Goal: Find specific page/section: Find specific page/section

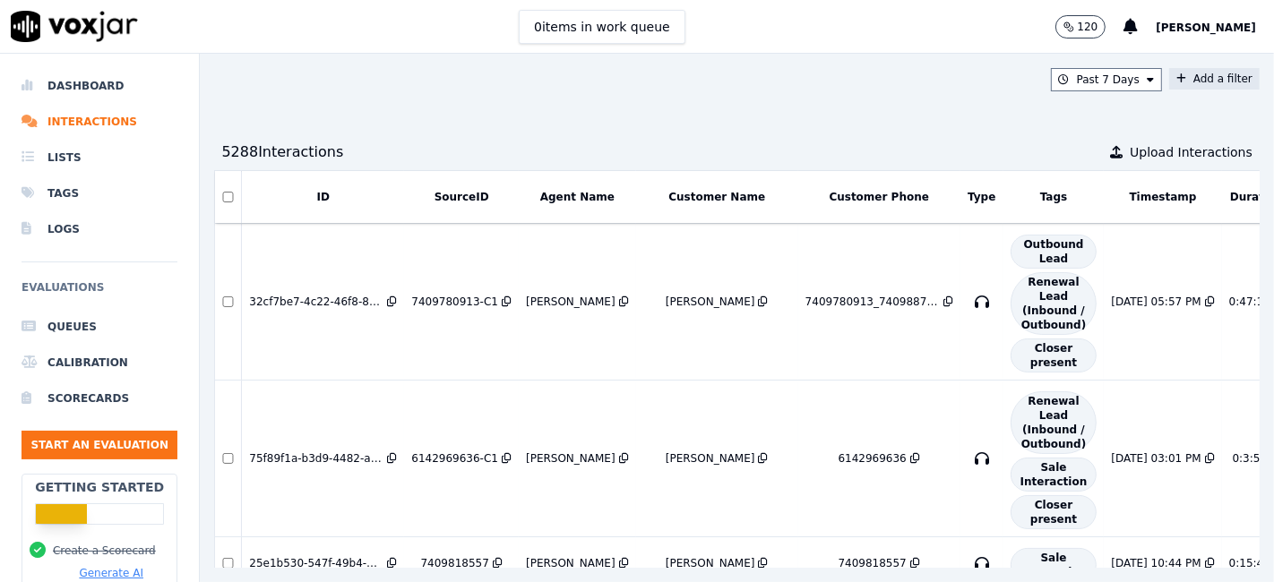
click at [1169, 75] on button "Add a filter" at bounding box center [1214, 79] width 90 height 22
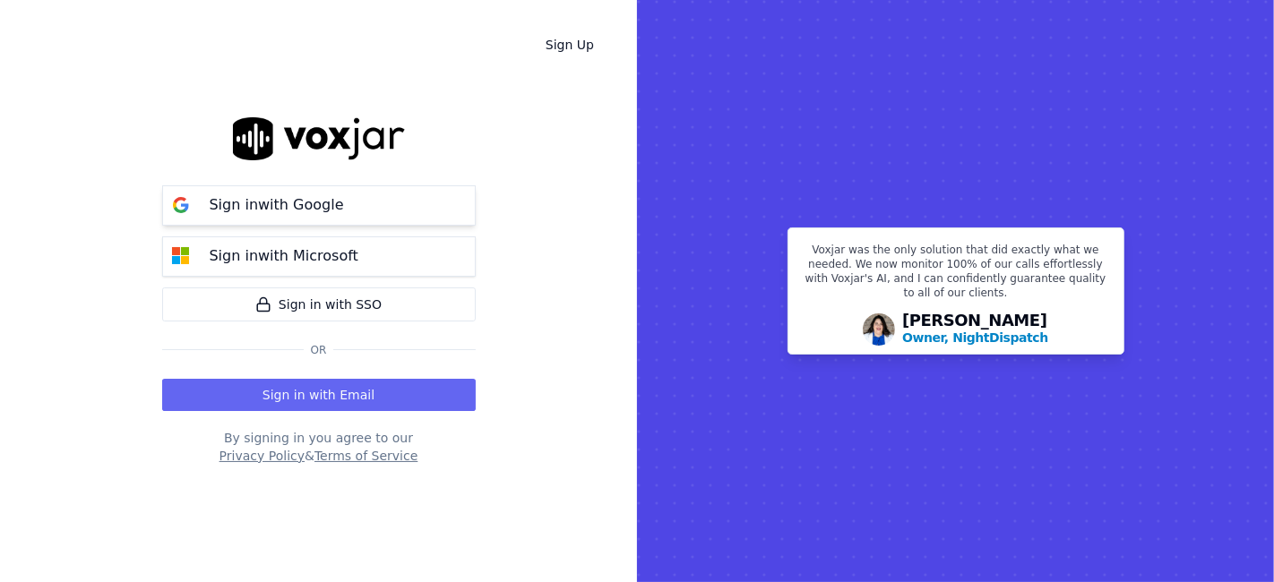
click at [286, 205] on p "Sign in with Google" at bounding box center [277, 205] width 134 height 22
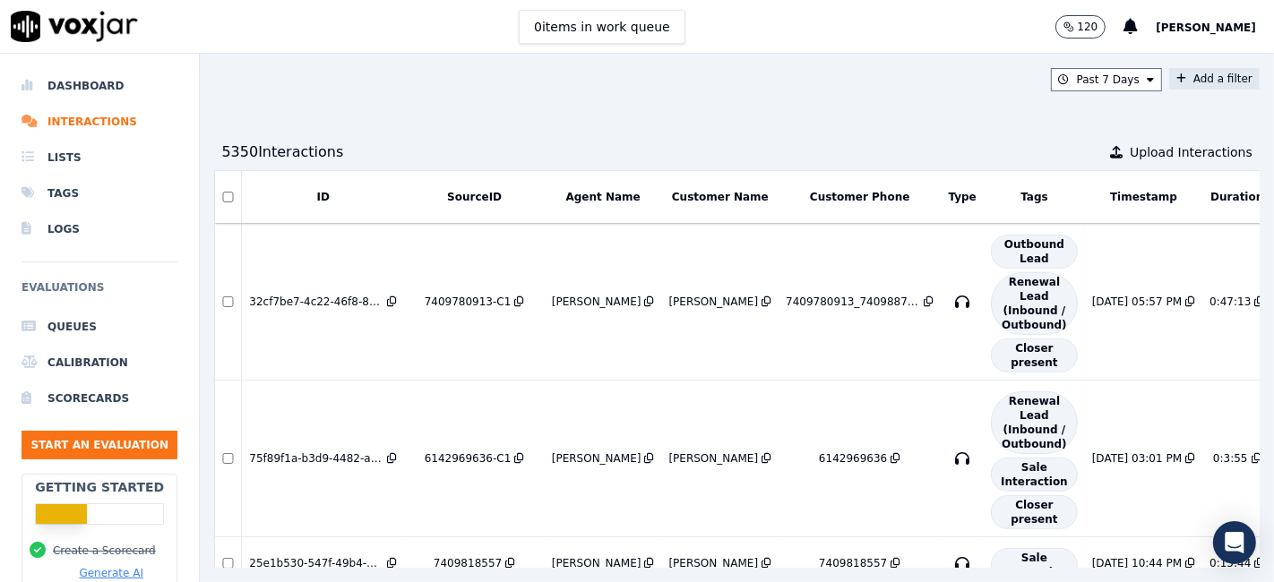
click at [1184, 88] on button "Add a filter" at bounding box center [1214, 79] width 90 height 22
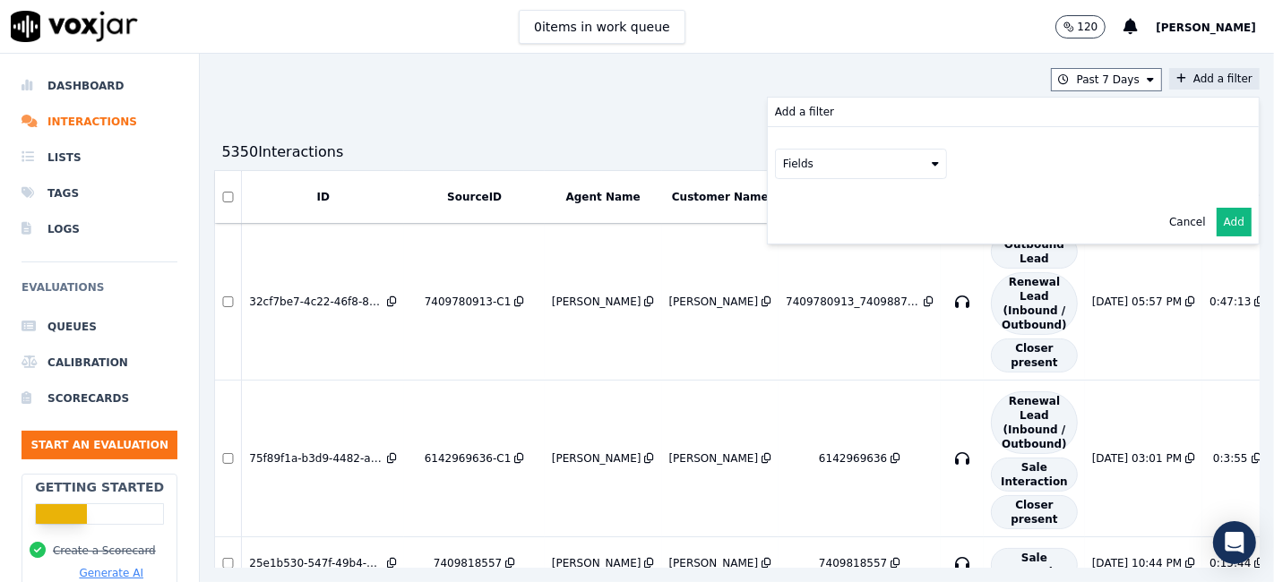
click at [812, 150] on button "Fields" at bounding box center [861, 164] width 172 height 30
click at [805, 241] on div "sourceIdentifier" at bounding box center [847, 237] width 84 height 14
click at [995, 169] on button at bounding box center [1083, 162] width 258 height 27
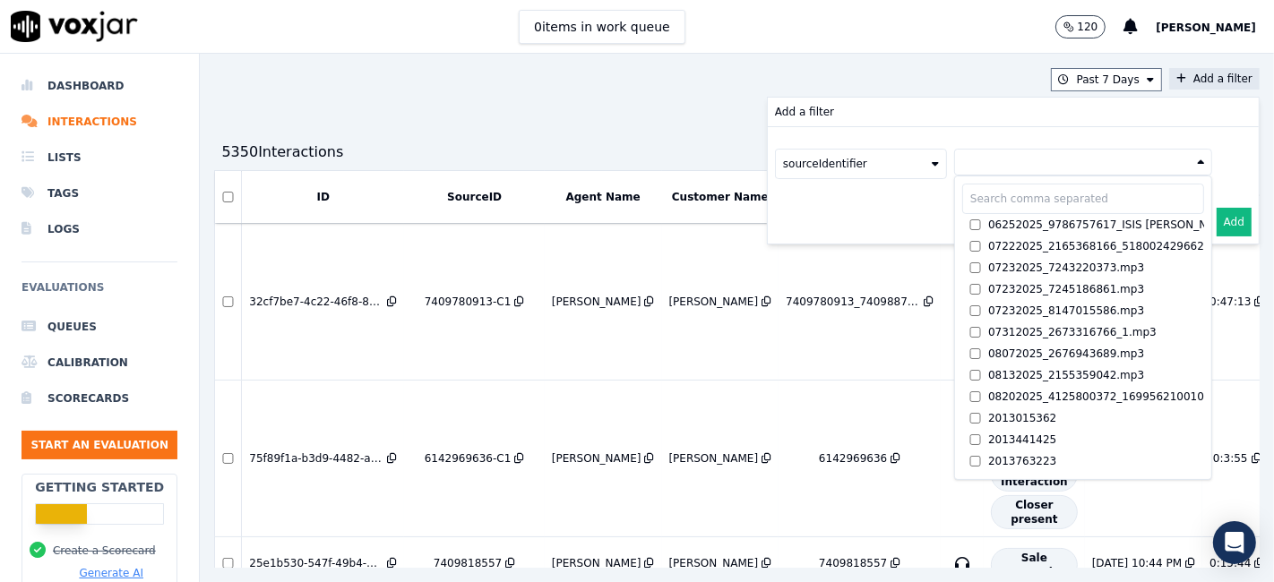
click at [968, 196] on input "text" at bounding box center [1083, 199] width 242 height 30
paste input "7742943029"
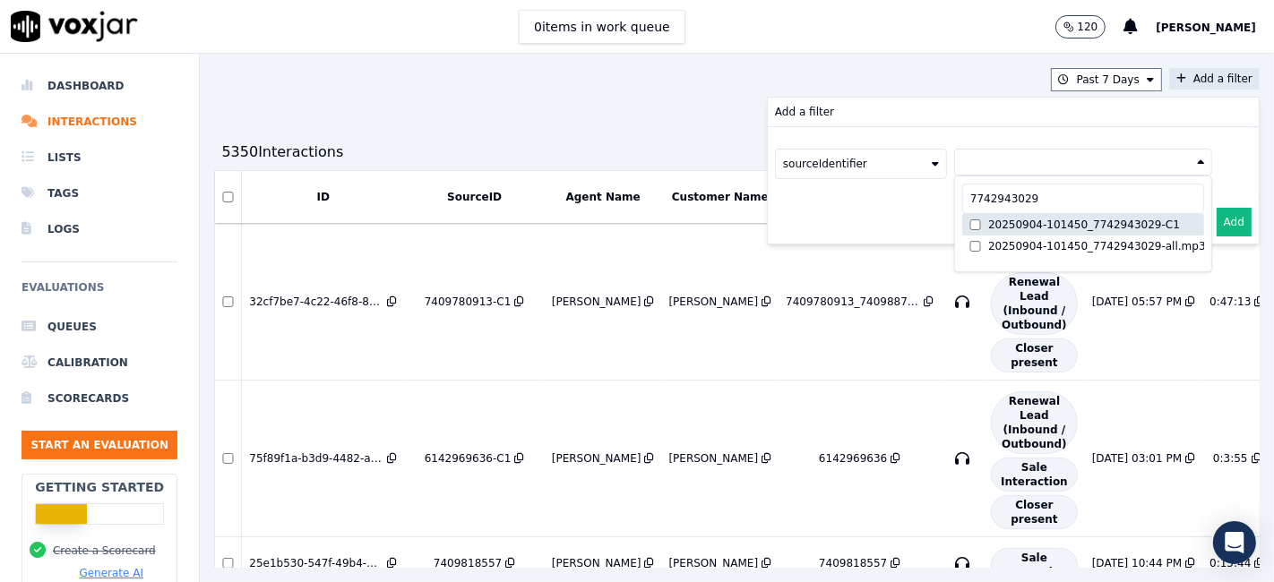
type input "7742943029"
click at [1079, 226] on div "20250904-101450_7742943029-C1" at bounding box center [1084, 225] width 192 height 14
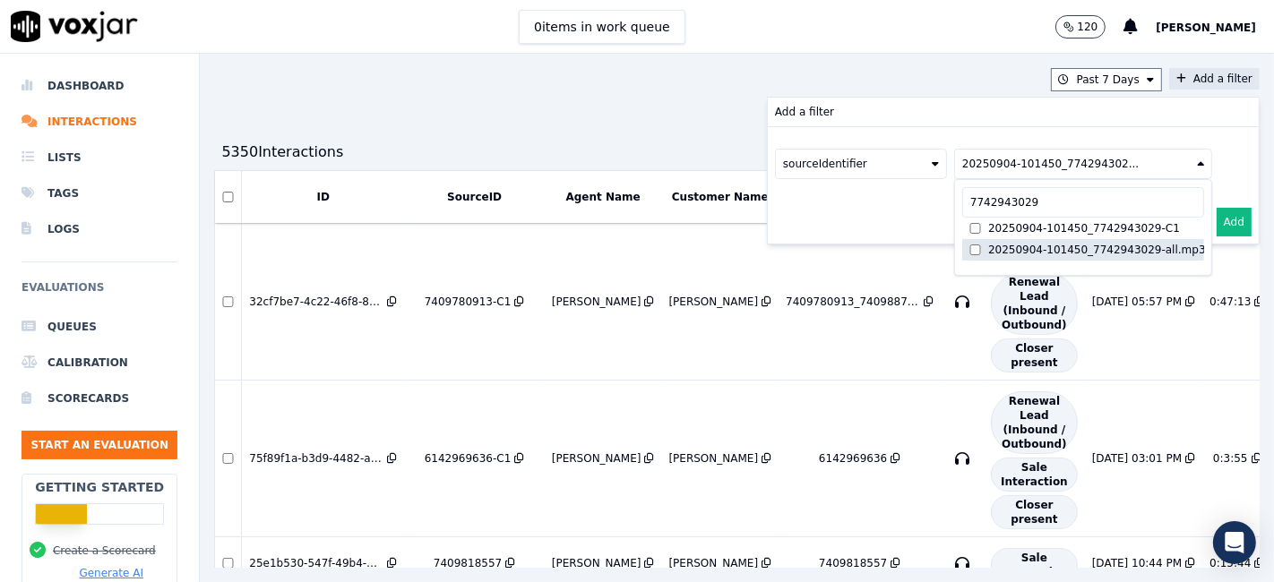
click at [1070, 251] on div "20250904-101450_7742943029-all.mp3" at bounding box center [1097, 250] width 218 height 14
click at [1217, 228] on button "Add" at bounding box center [1234, 222] width 35 height 29
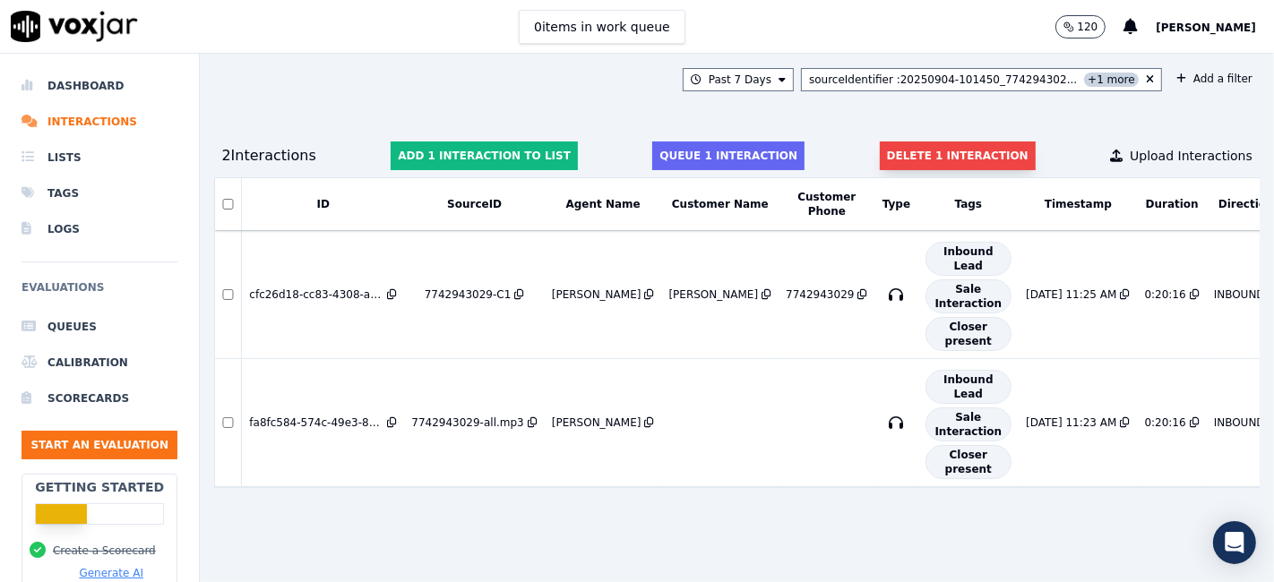
click at [934, 154] on button "Delete 1 interaction" at bounding box center [958, 156] width 156 height 29
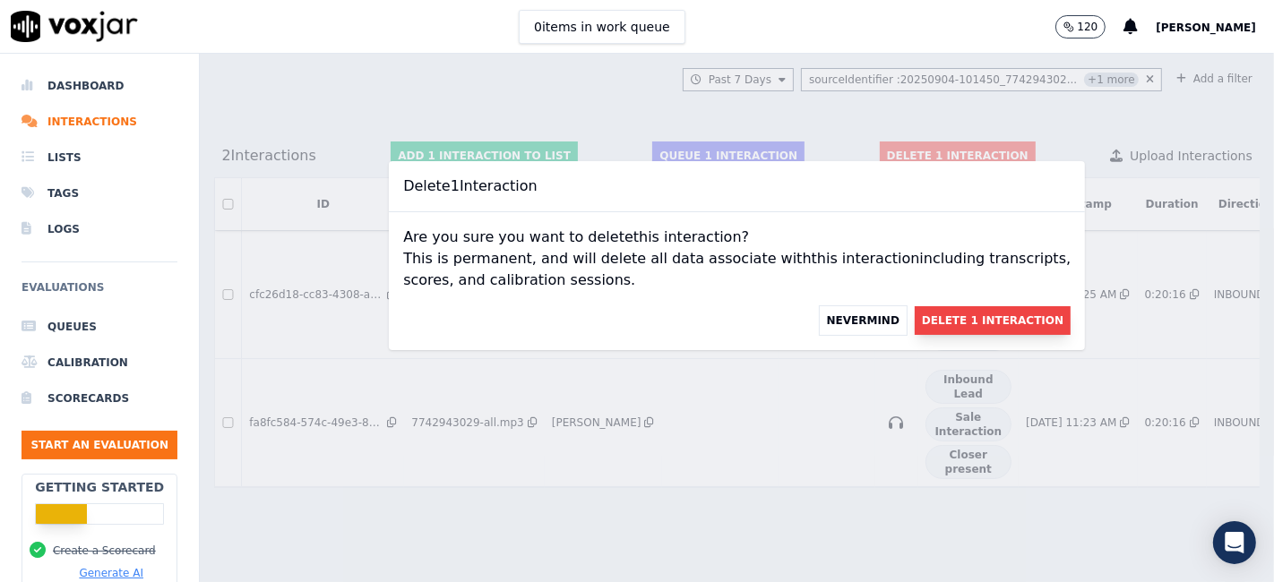
click at [933, 318] on button "Delete 1 Interaction" at bounding box center [993, 320] width 156 height 29
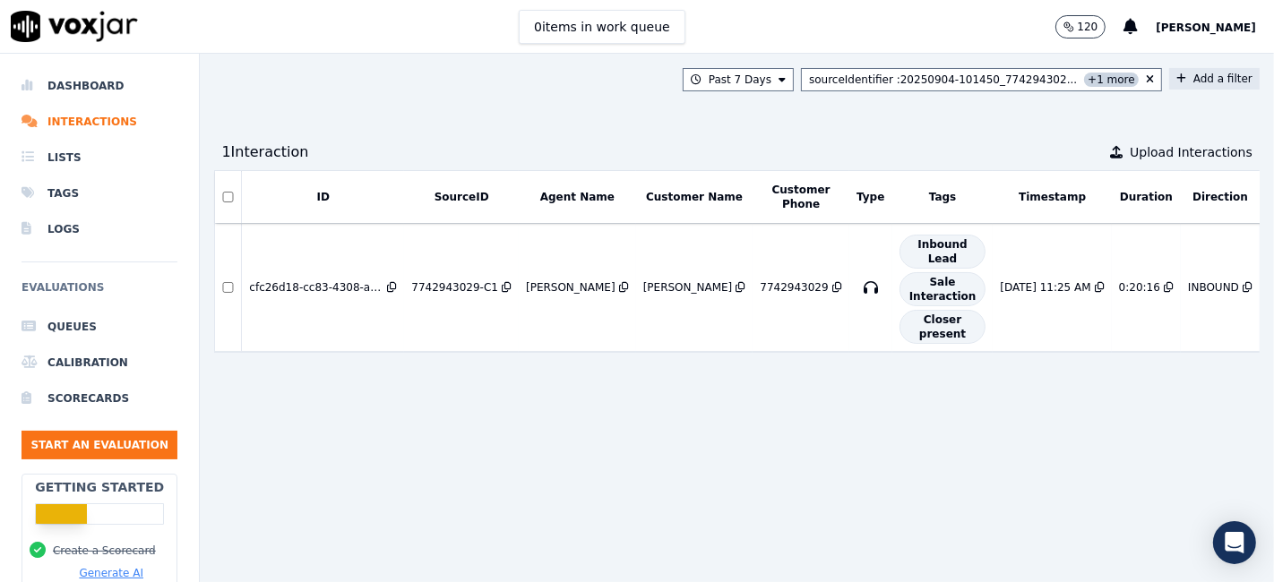
click at [1172, 82] on button "Add a filter" at bounding box center [1214, 79] width 90 height 22
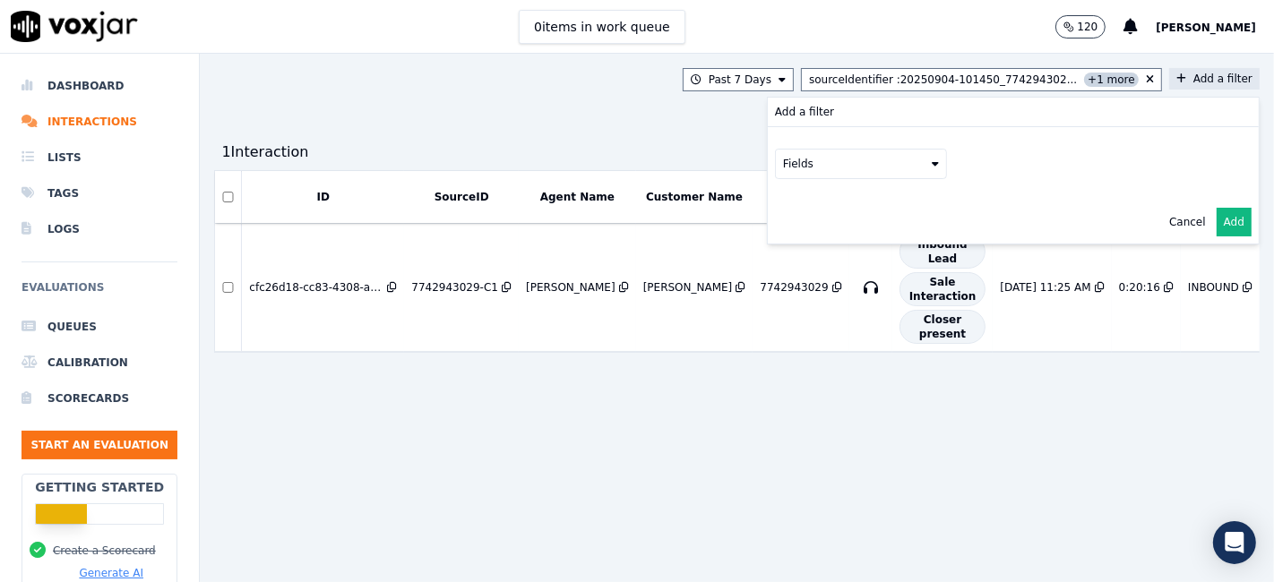
click at [804, 169] on button "Fields" at bounding box center [861, 164] width 172 height 30
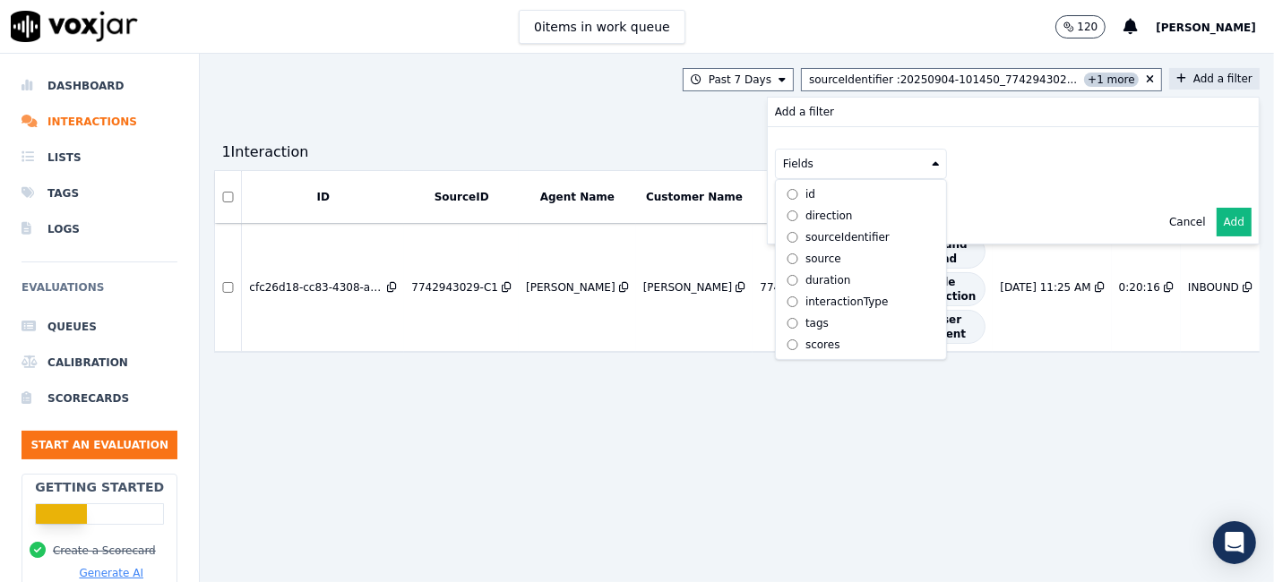
scroll to position [57, 0]
click at [805, 338] on div "customers" at bounding box center [833, 345] width 56 height 14
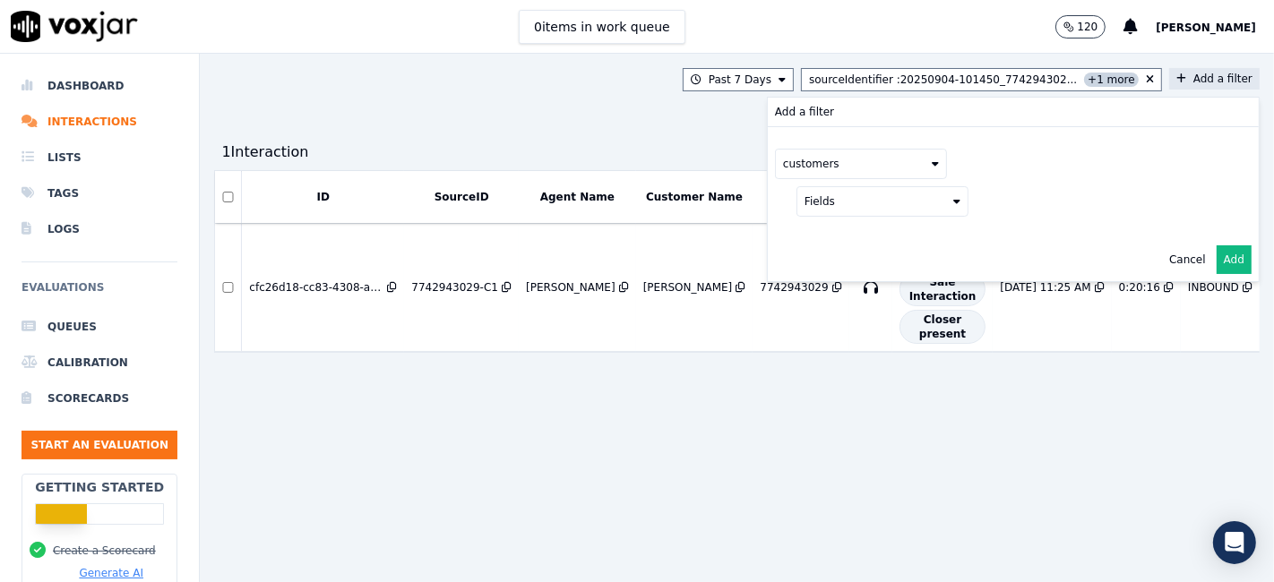
click at [821, 208] on button "Fields" at bounding box center [882, 201] width 172 height 30
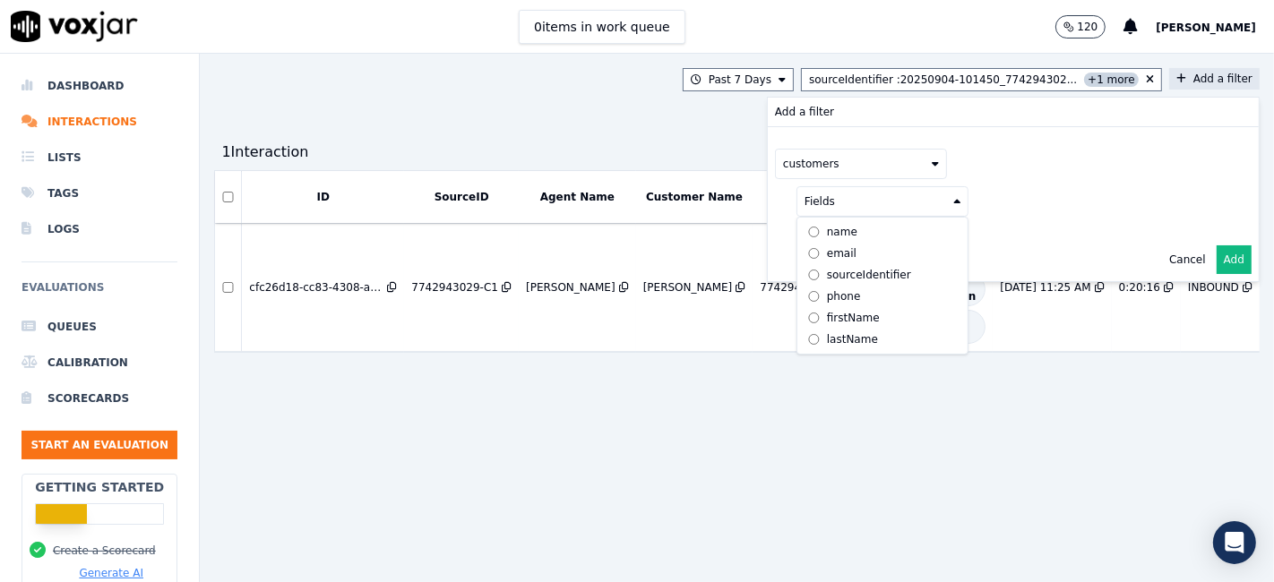
click at [811, 243] on label "email" at bounding box center [882, 254] width 163 height 22
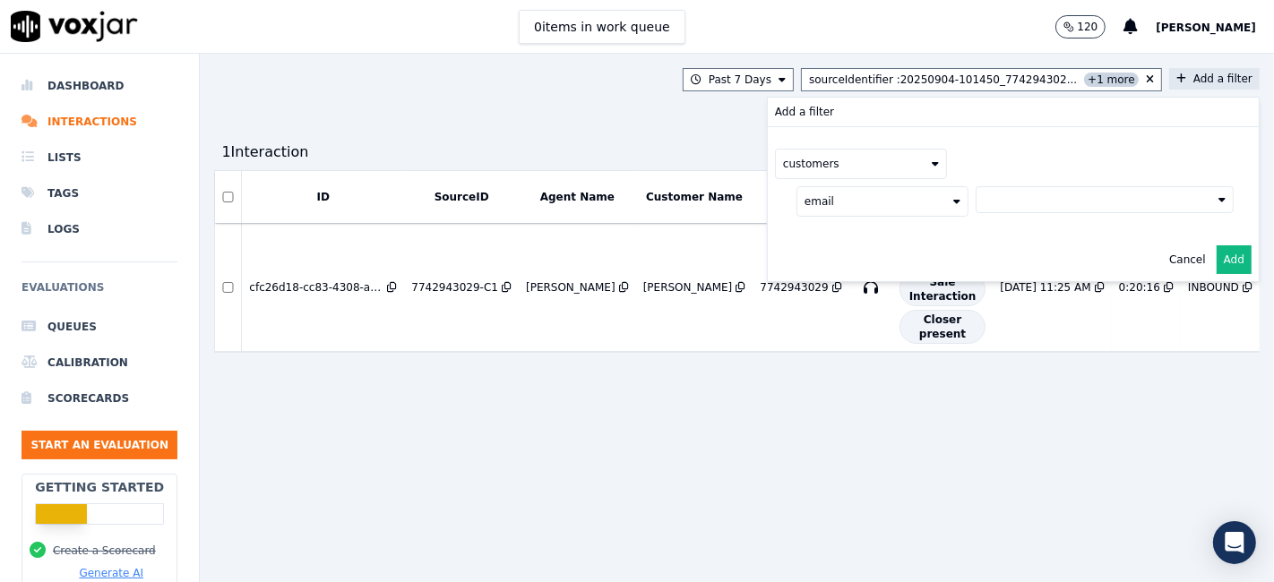
click at [796, 192] on button "email" at bounding box center [882, 201] width 172 height 30
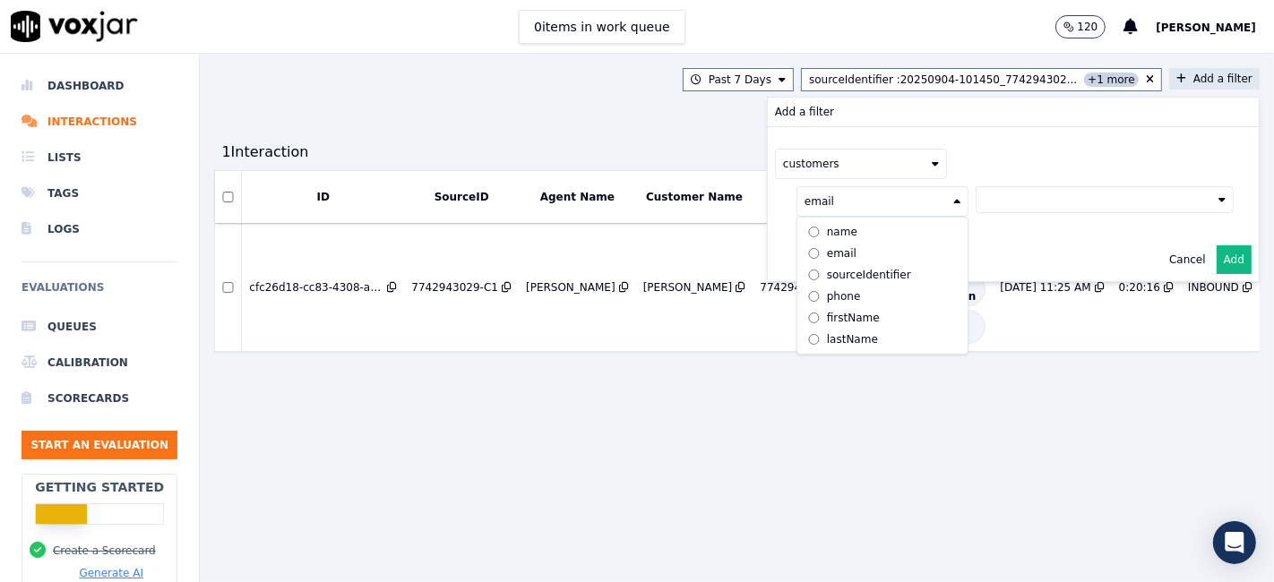
click at [827, 233] on div "name" at bounding box center [842, 232] width 30 height 14
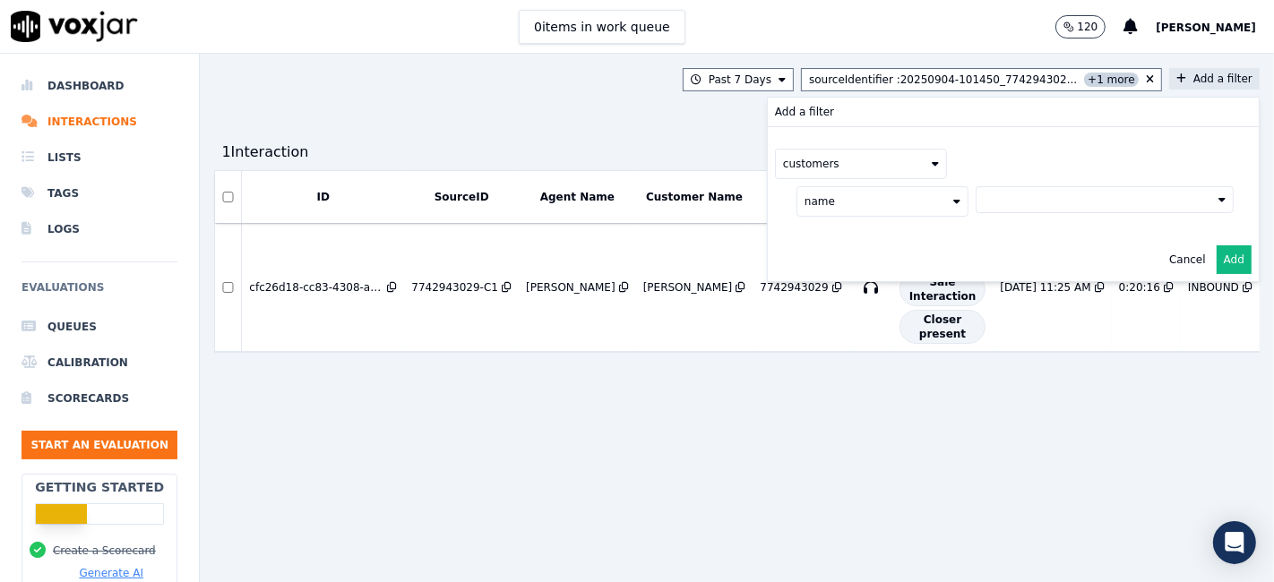
click at [1079, 205] on button at bounding box center [1105, 199] width 258 height 27
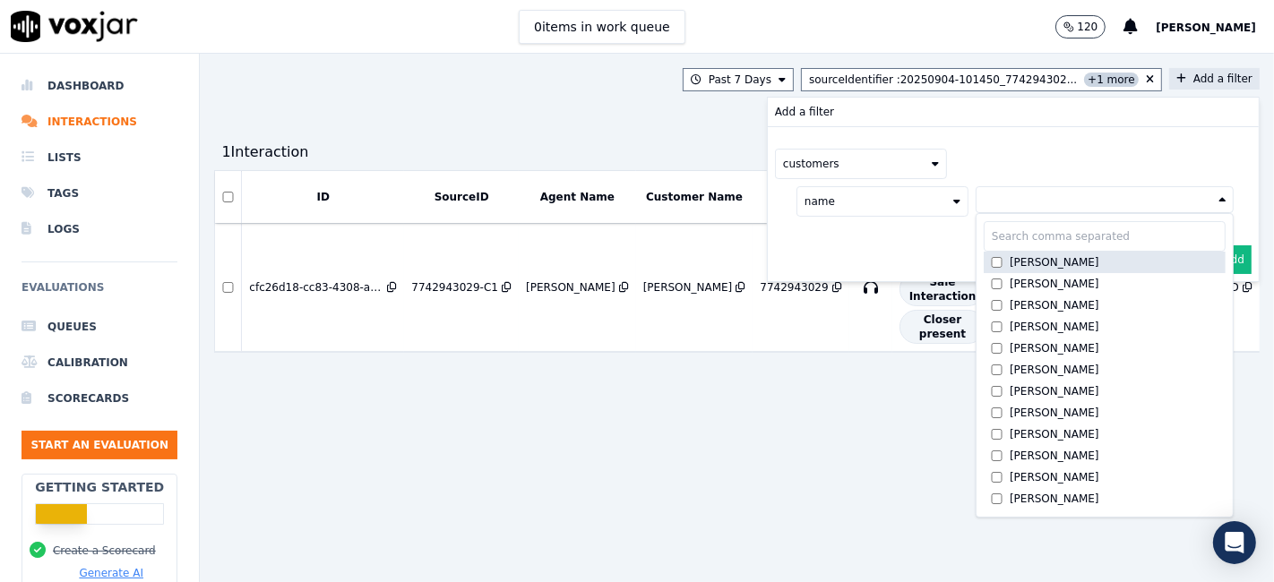
click at [1028, 262] on div "ALBERT GITTENS" at bounding box center [1055, 262] width 90 height 14
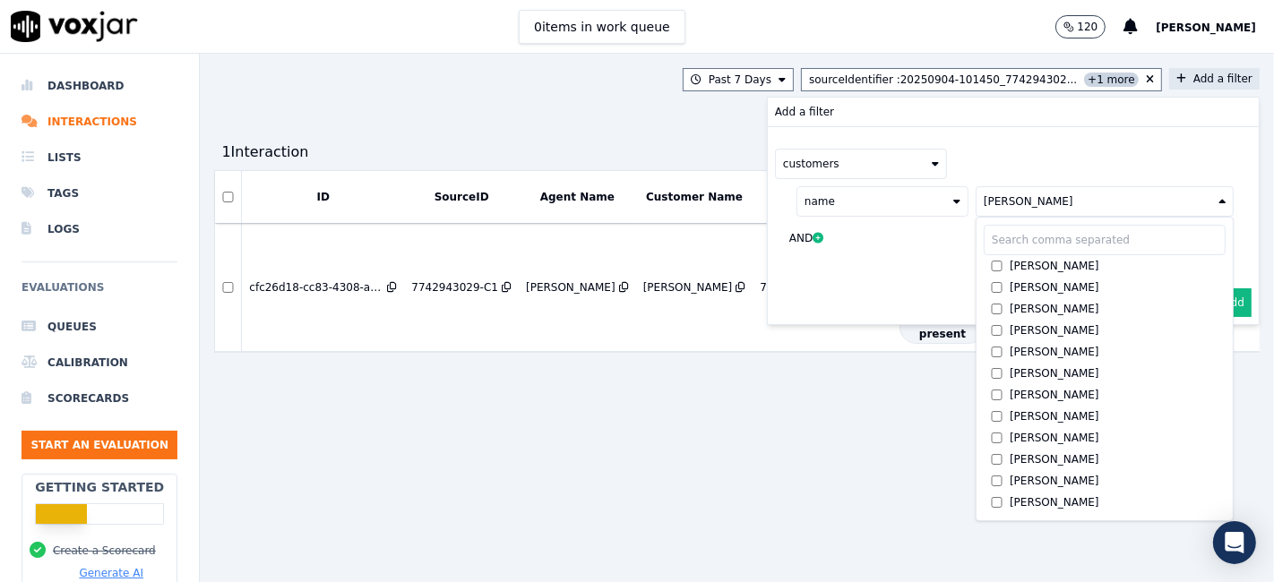
click at [1217, 307] on button "Add" at bounding box center [1234, 302] width 35 height 29
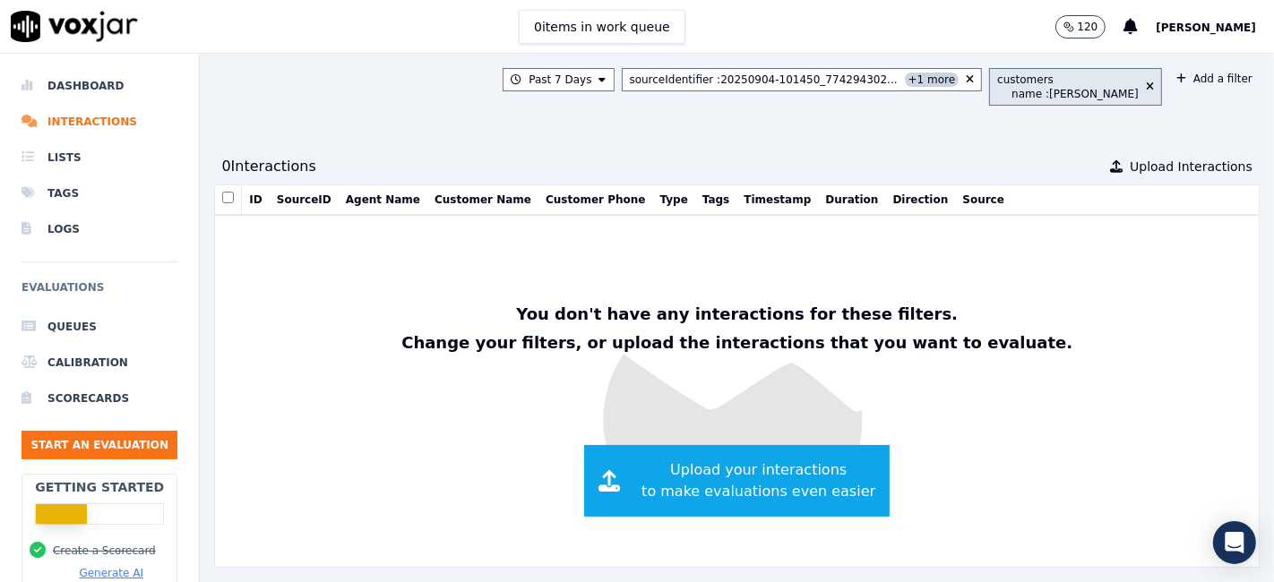
click at [1051, 93] on div "name : ALBERT GITTENS" at bounding box center [1074, 94] width 127 height 14
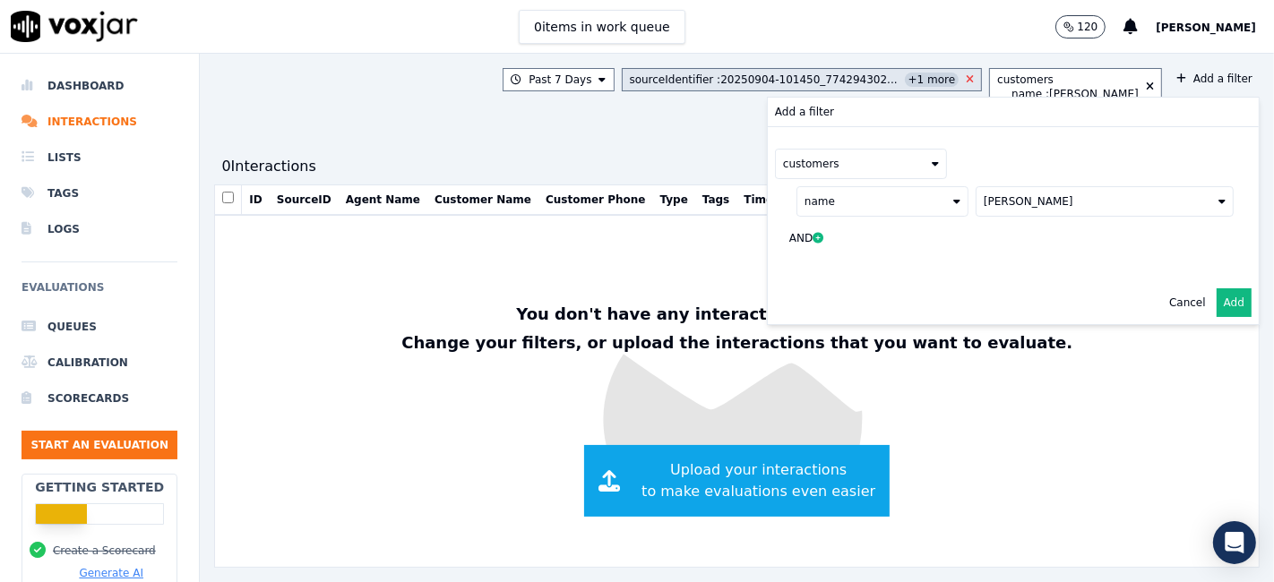
click at [966, 79] on icon at bounding box center [970, 79] width 8 height 11
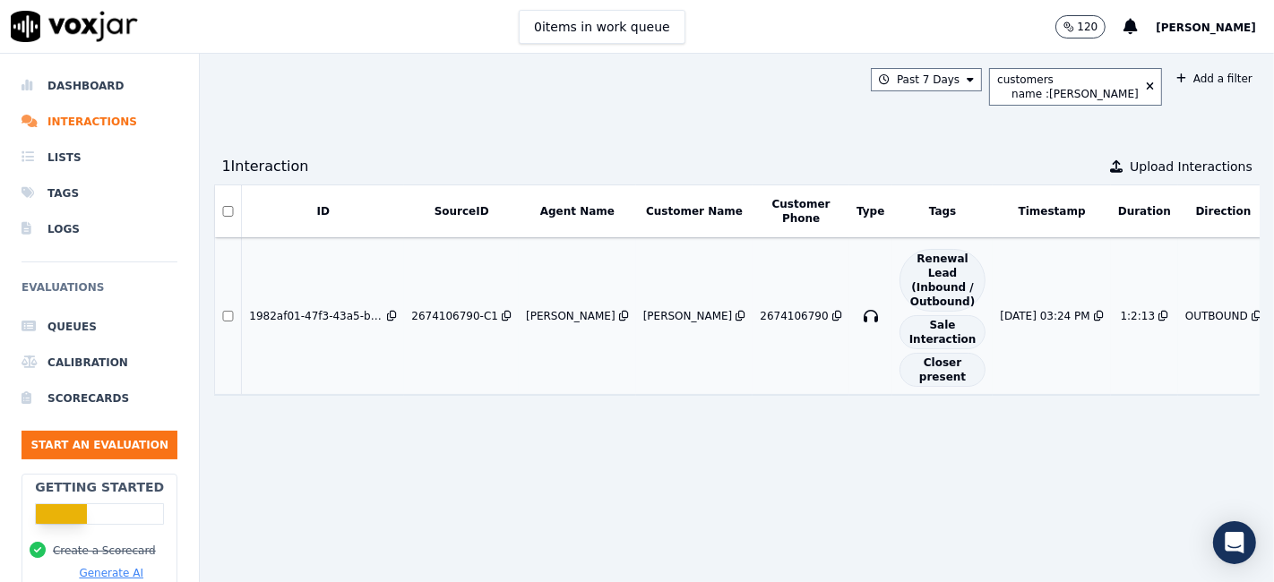
click at [644, 326] on td "ALBERT GITTENS" at bounding box center [694, 316] width 117 height 157
click at [85, 87] on li "Dashboard" at bounding box center [100, 86] width 156 height 36
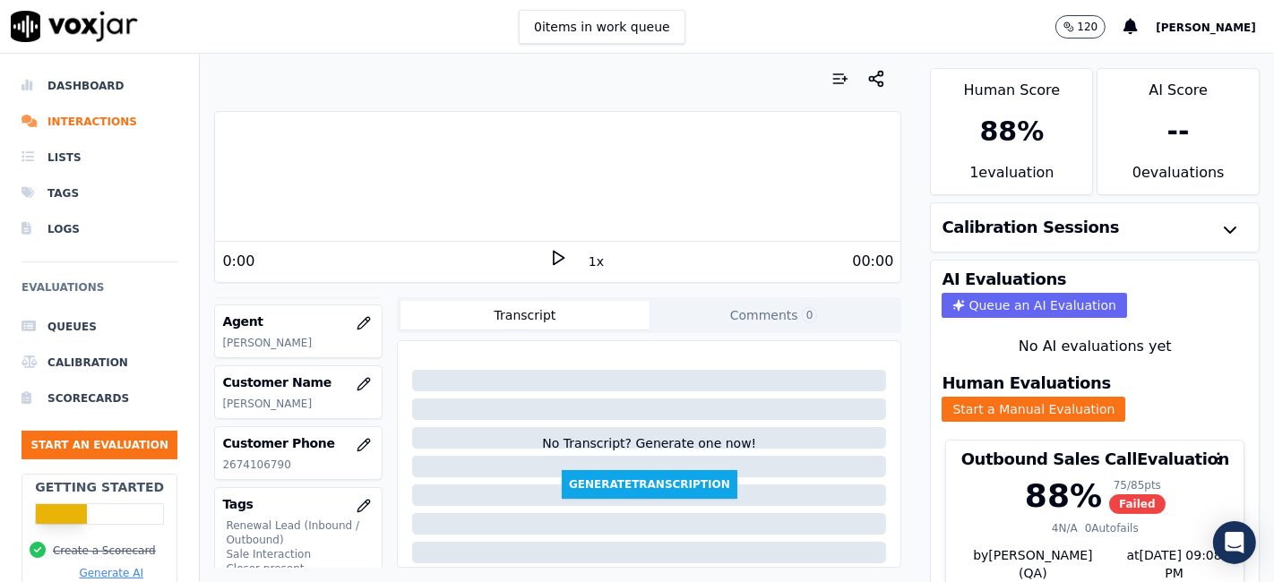
scroll to position [199, 0]
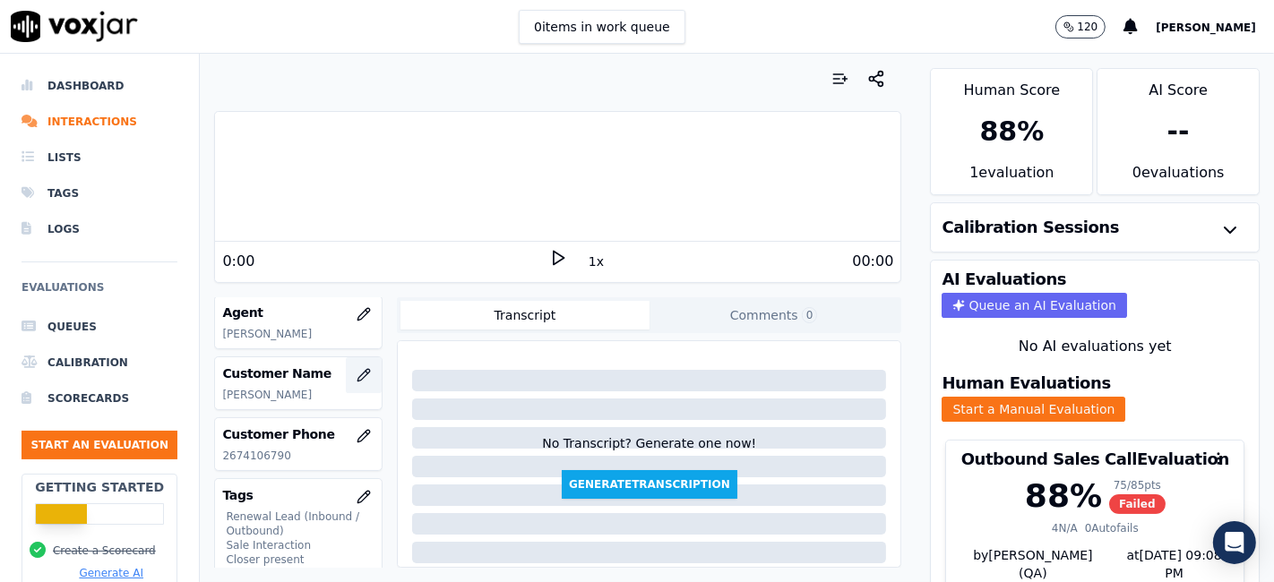
click at [352, 365] on button "button" at bounding box center [364, 375] width 36 height 36
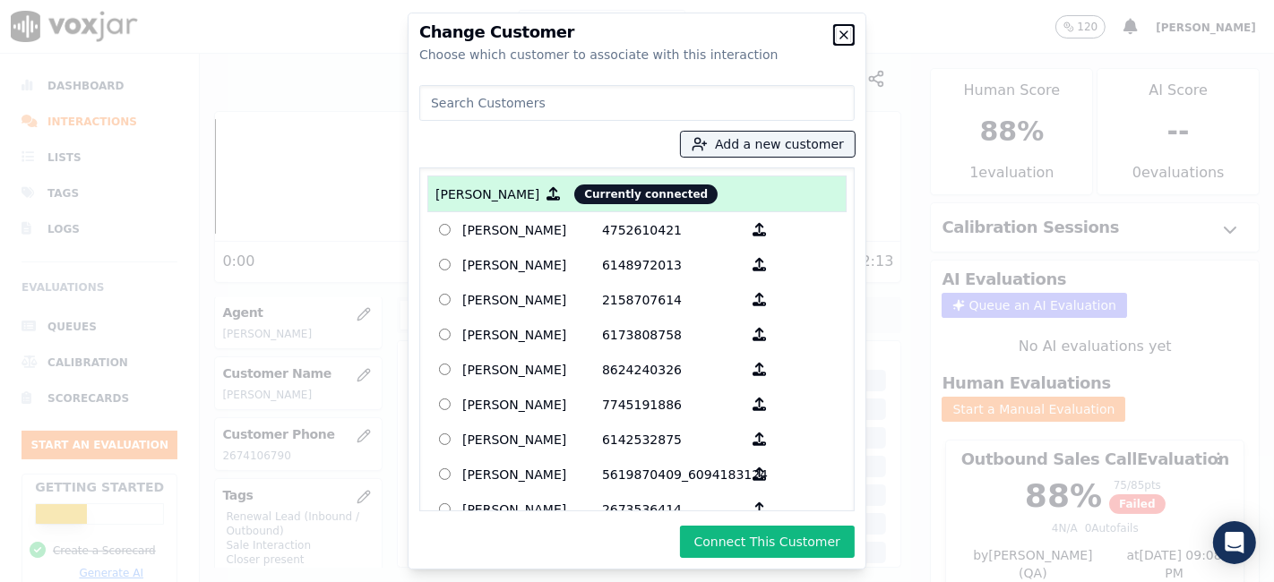
drag, startPoint x: 516, startPoint y: 233, endPoint x: 844, endPoint y: 31, distance: 384.9
click at [844, 31] on icon "button" at bounding box center [844, 35] width 14 height 14
